Goal: Task Accomplishment & Management: Use online tool/utility

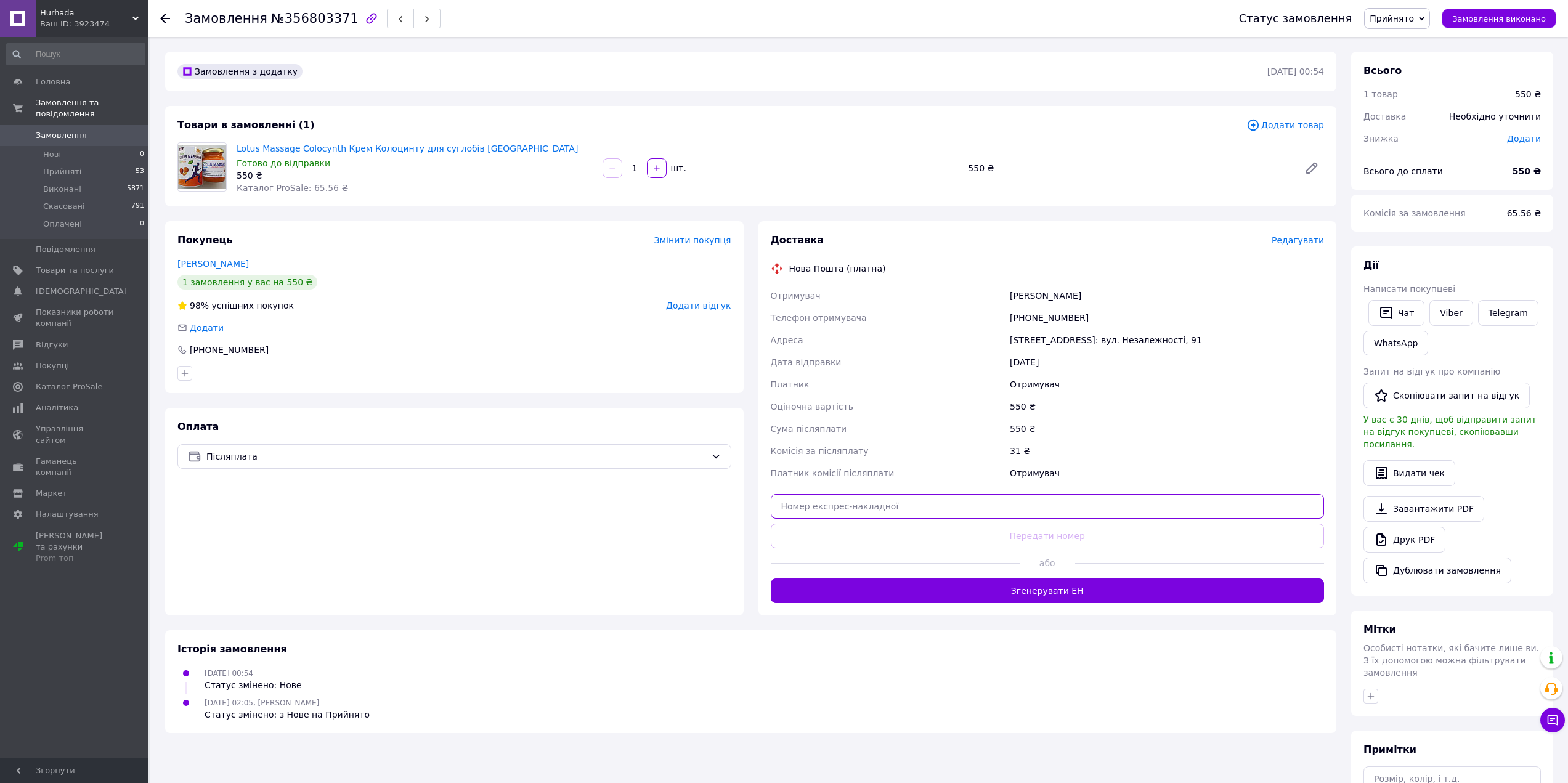
click at [882, 495] on input "text" at bounding box center [1048, 506] width 554 height 25
paste input "20451224754660"
type input "20451224754660"
click at [893, 529] on button "Передати номер" at bounding box center [1048, 535] width 554 height 25
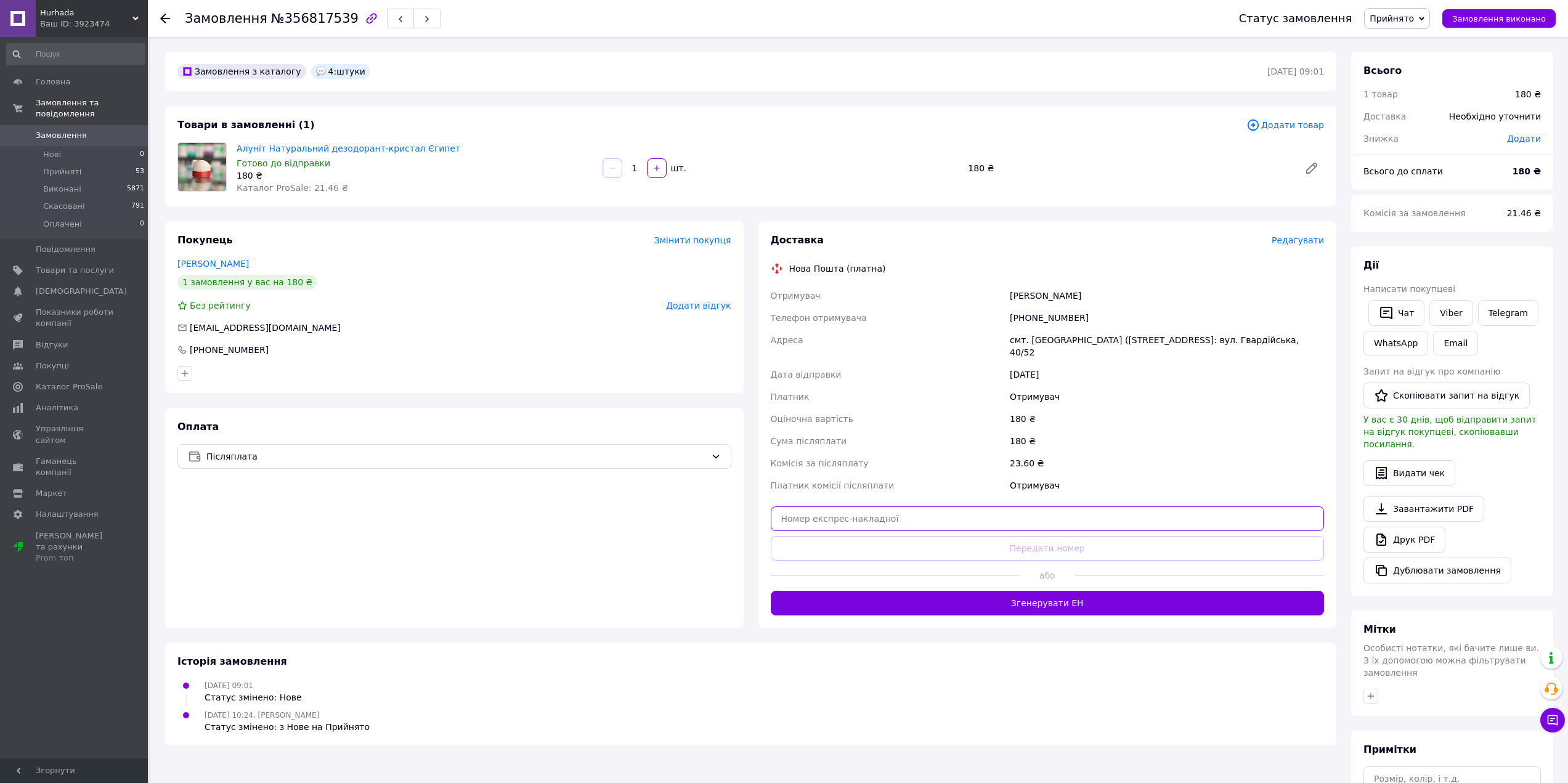
click at [877, 506] on input "text" at bounding box center [1048, 519] width 554 height 25
paste input "20451224762103"
type input "20451224762103"
drag, startPoint x: 880, startPoint y: 519, endPoint x: 881, endPoint y: 528, distance: 9.1
click at [881, 523] on div "Доставка Редагувати Нова Пошта (платна) Отримувач Лазарєва Ольга Телефон отриму…" at bounding box center [1048, 425] width 554 height 382
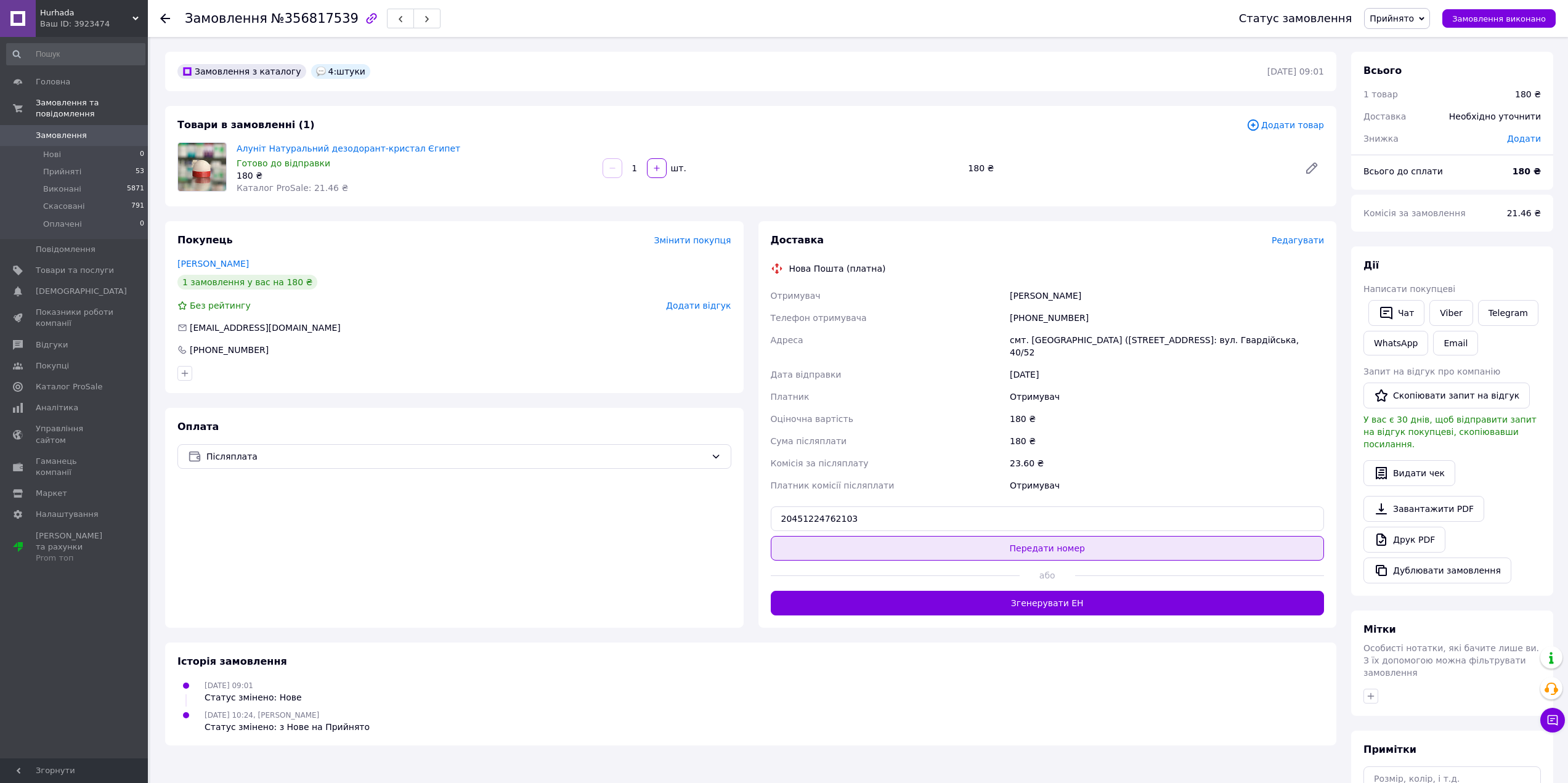
click at [881, 536] on button "Передати номер" at bounding box center [1048, 548] width 554 height 25
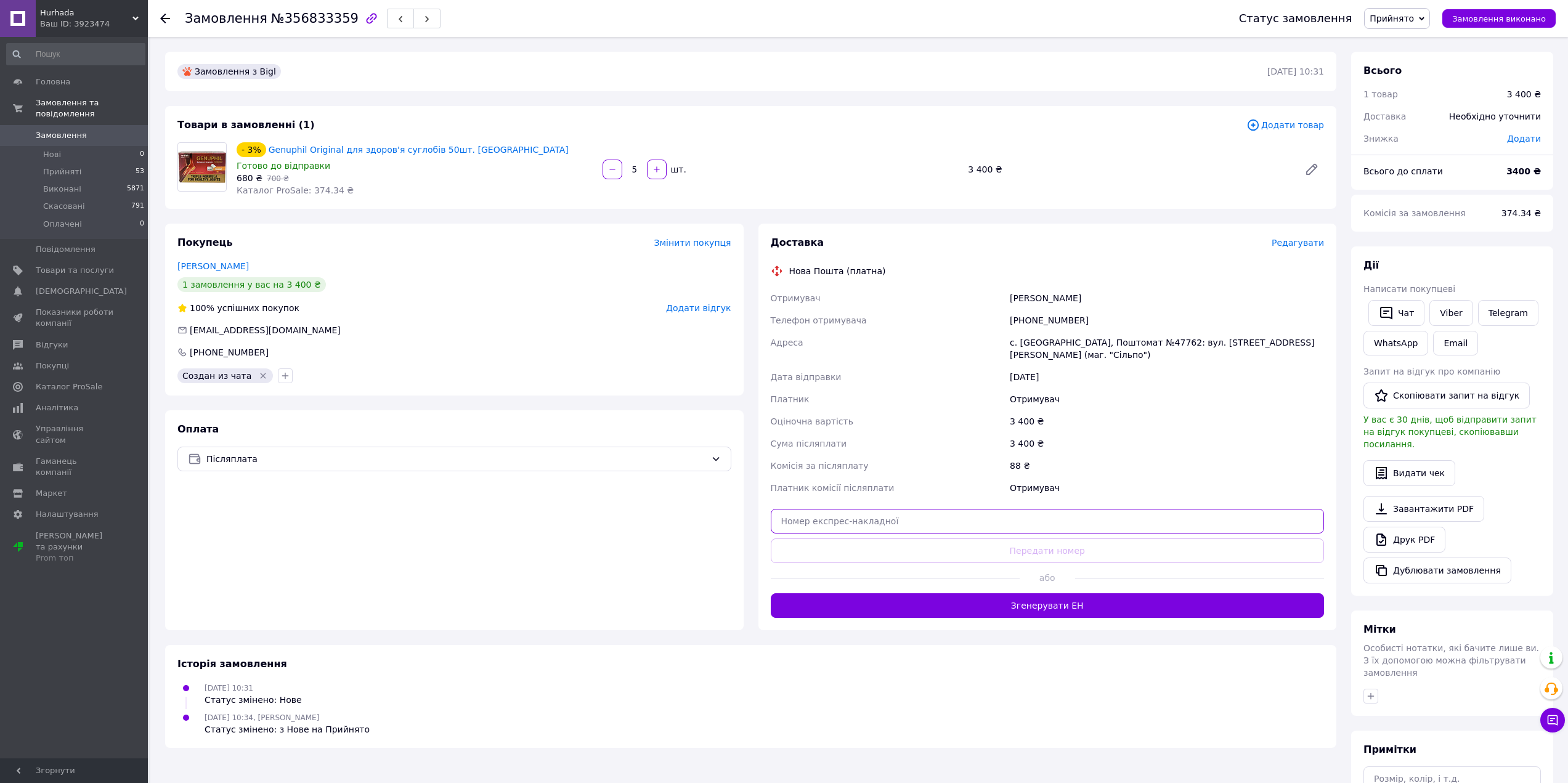
click at [1260, 521] on input "text" at bounding box center [1048, 521] width 554 height 25
paste input "20451224767379"
type input "20451224767379"
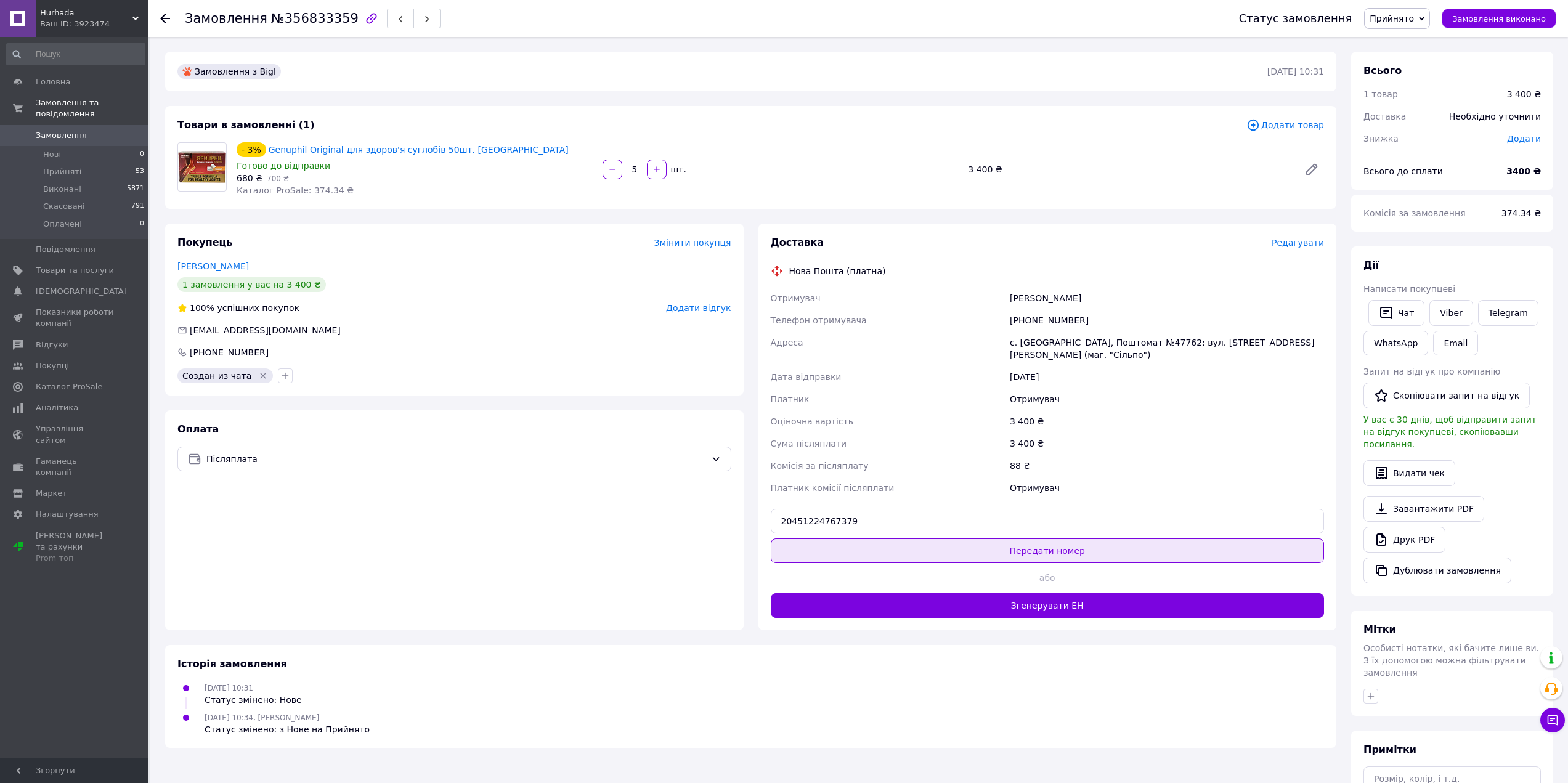
click at [1178, 554] on button "Передати номер" at bounding box center [1048, 551] width 554 height 25
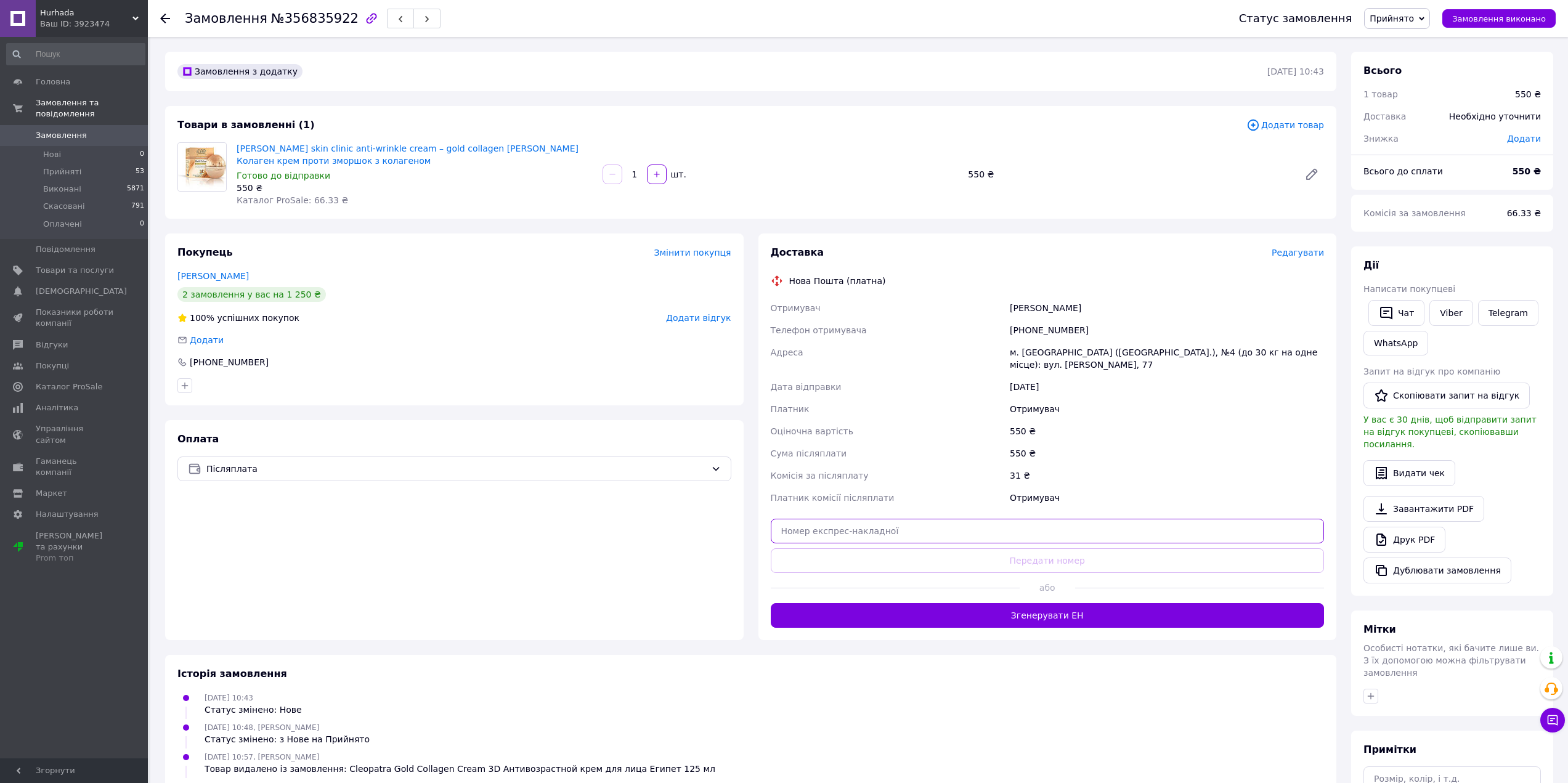
click at [858, 535] on input "text" at bounding box center [1048, 531] width 554 height 25
paste input "20451224787337"
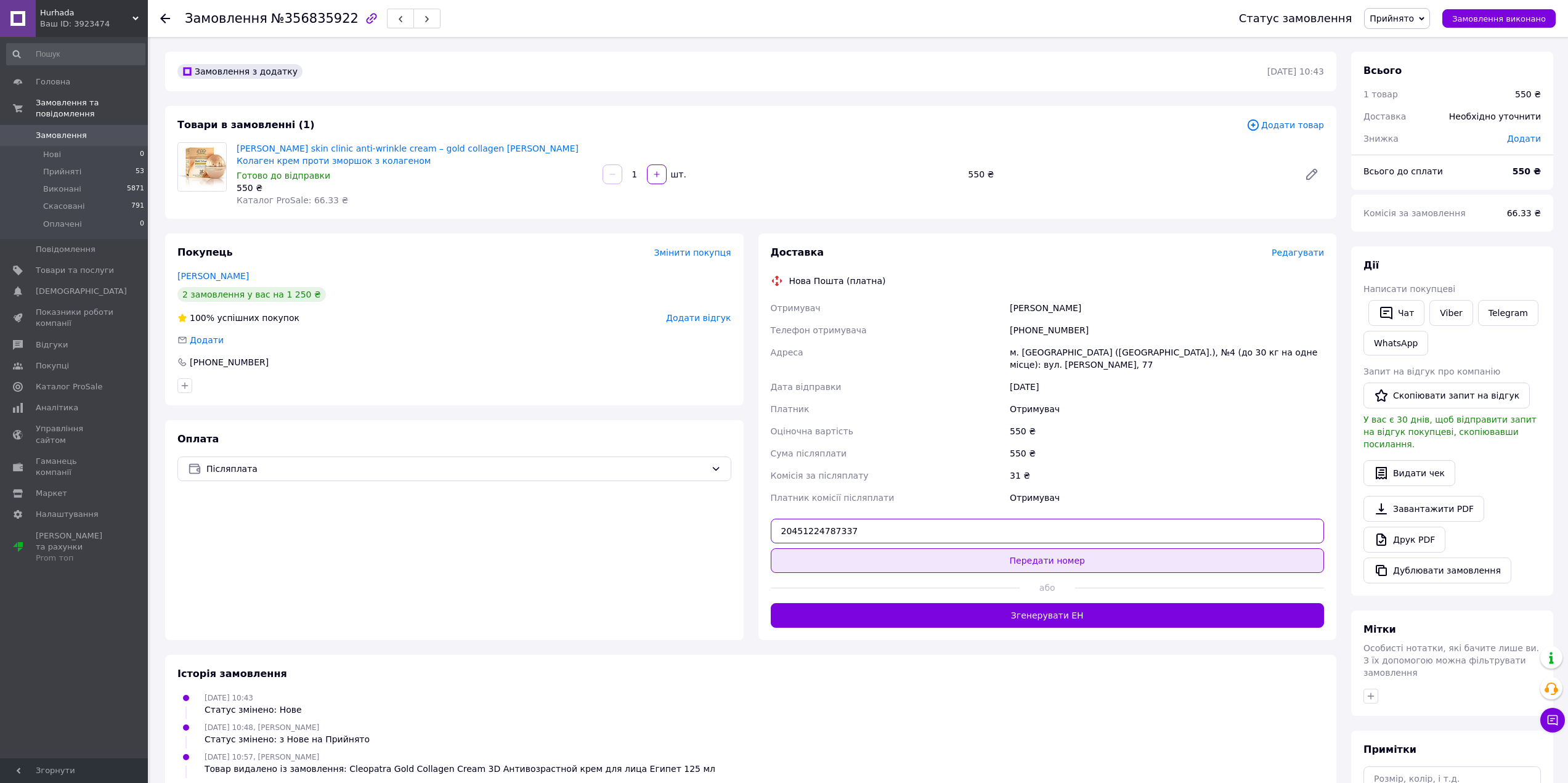
type input "20451224787337"
click at [864, 558] on button "Передати номер" at bounding box center [1048, 560] width 554 height 25
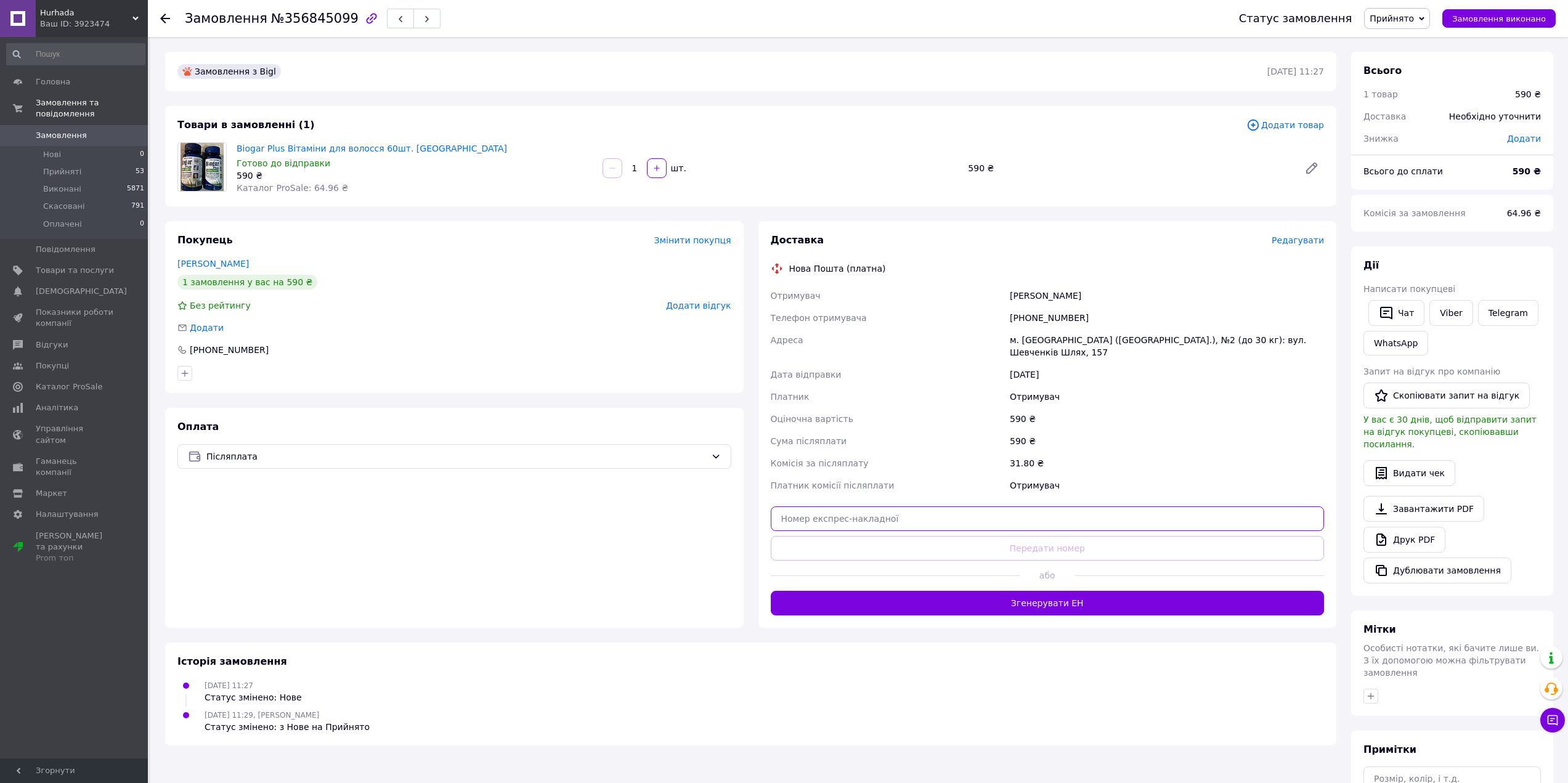
click at [920, 508] on input "text" at bounding box center [1048, 519] width 554 height 25
paste input "20451224830230"
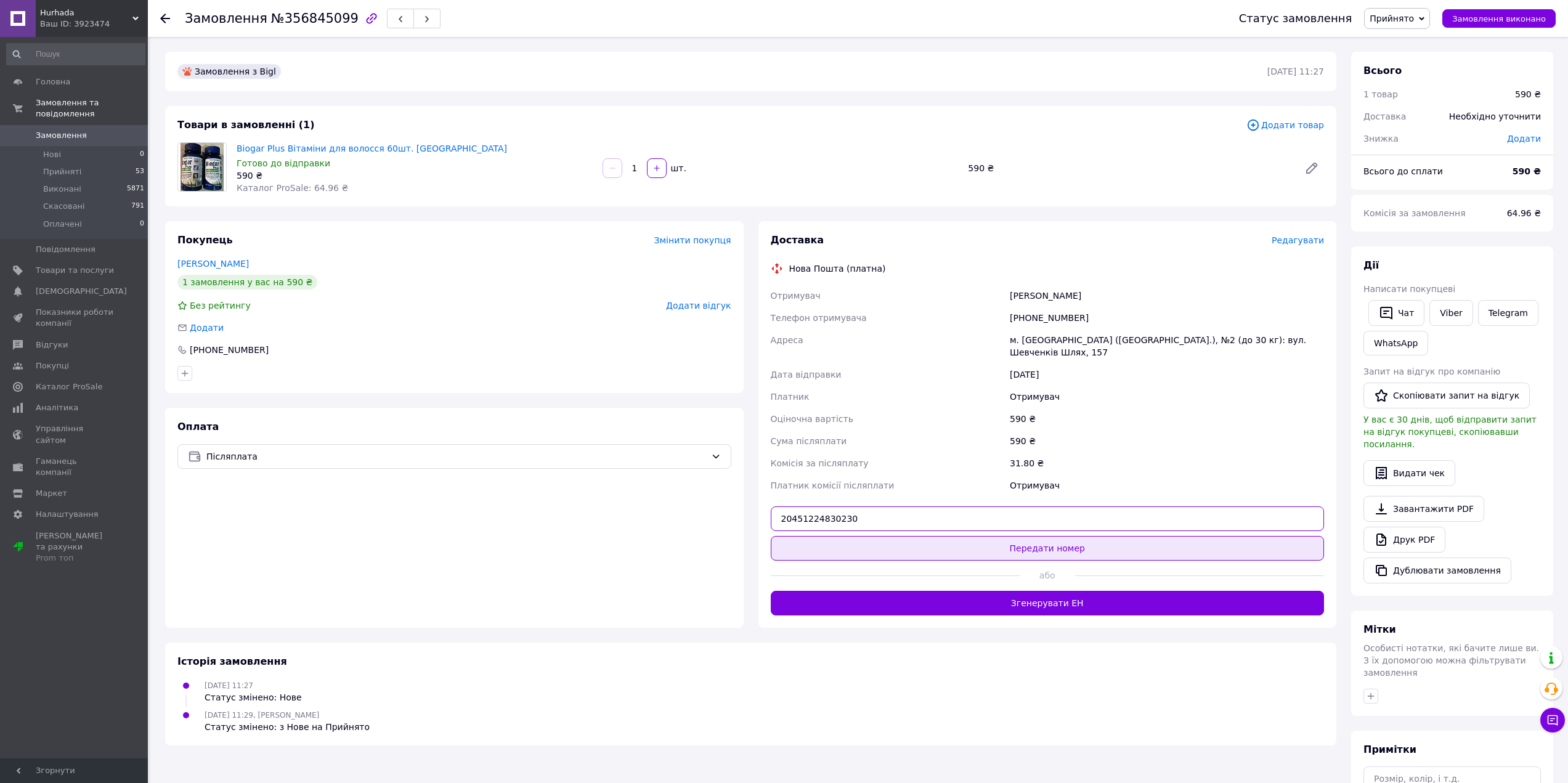
type input "20451224830230"
click at [912, 539] on button "Передати номер" at bounding box center [1048, 548] width 554 height 25
